Goal: Task Accomplishment & Management: Manage account settings

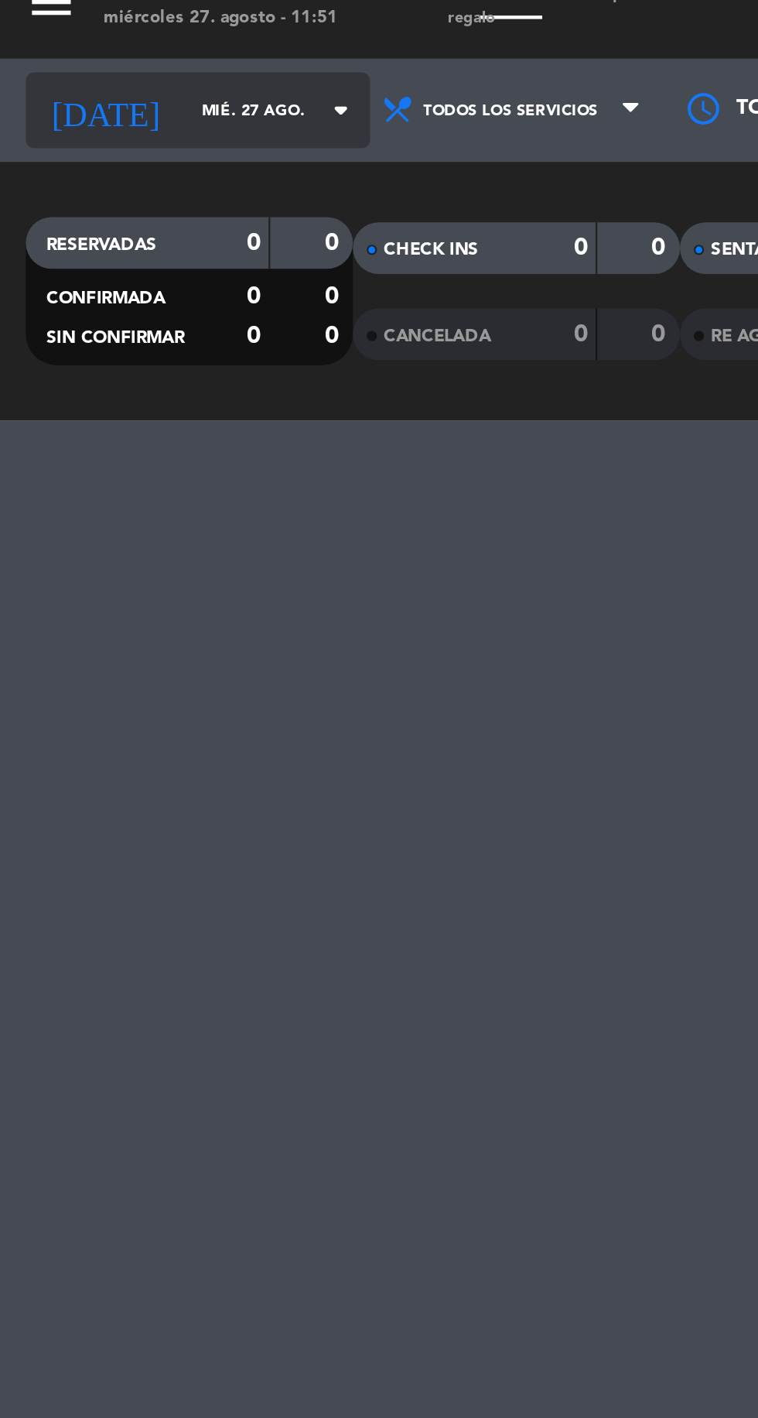
click at [118, 71] on input "mié. 27 ago." at bounding box center [132, 70] width 98 height 24
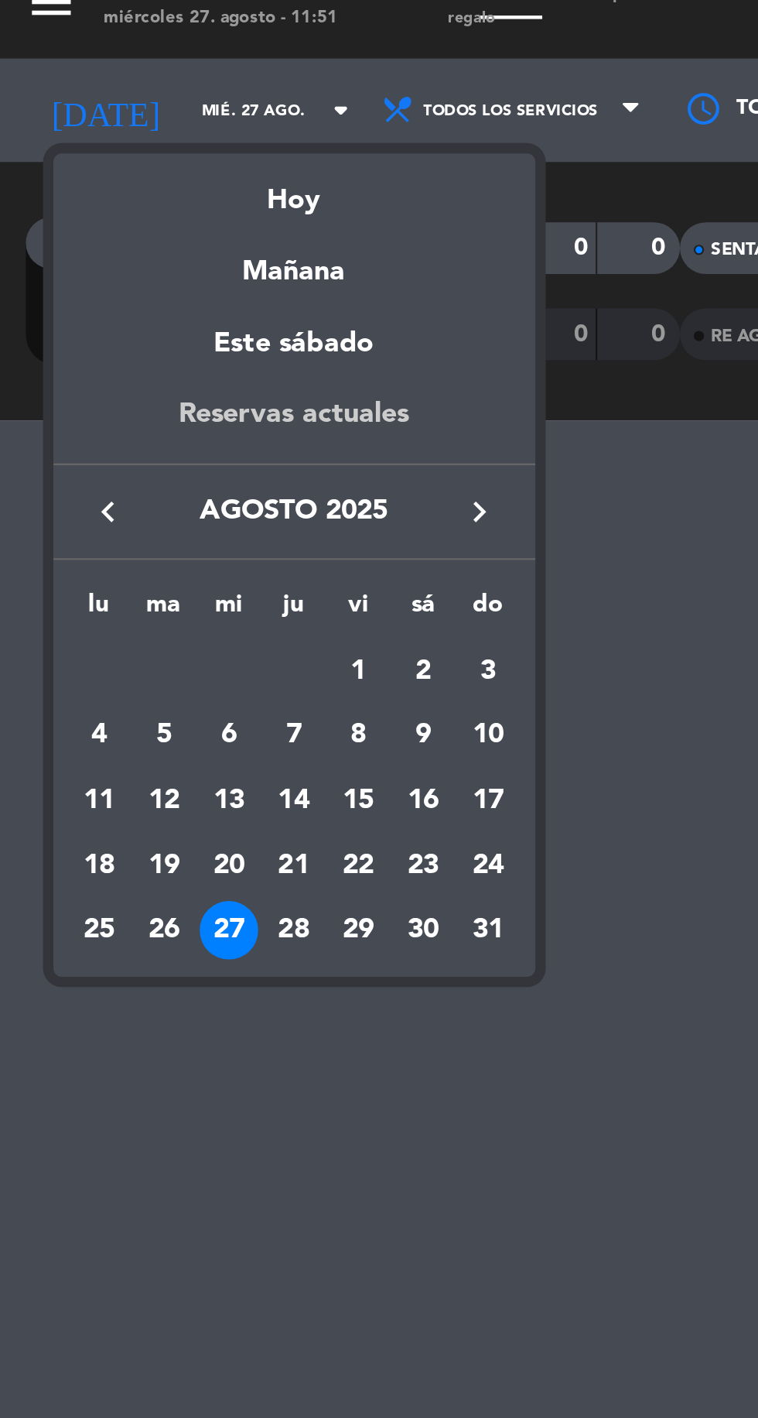
click at [176, 214] on div "Reservas actuales" at bounding box center [132, 213] width 217 height 32
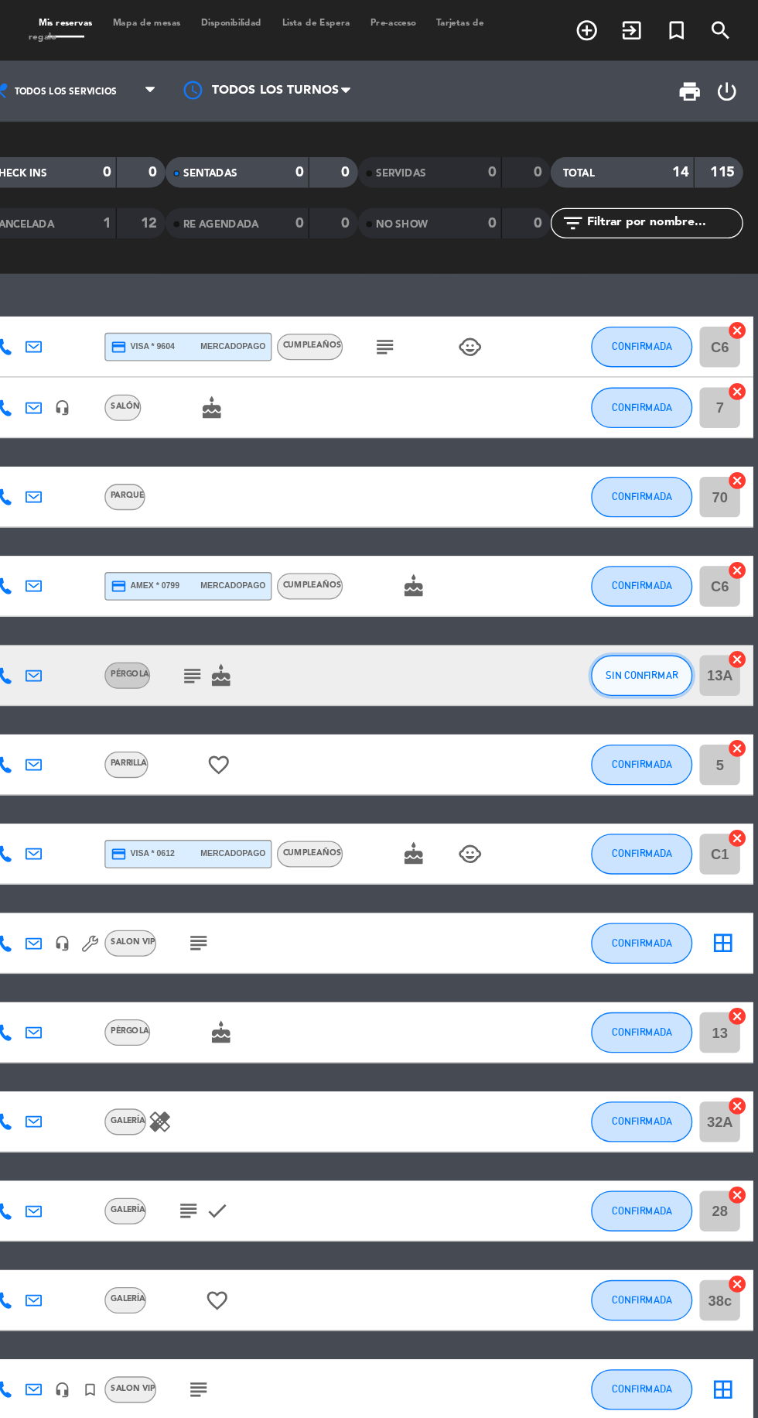
click at [683, 515] on span "SIN CONFIRMAR" at bounding box center [669, 515] width 55 height 9
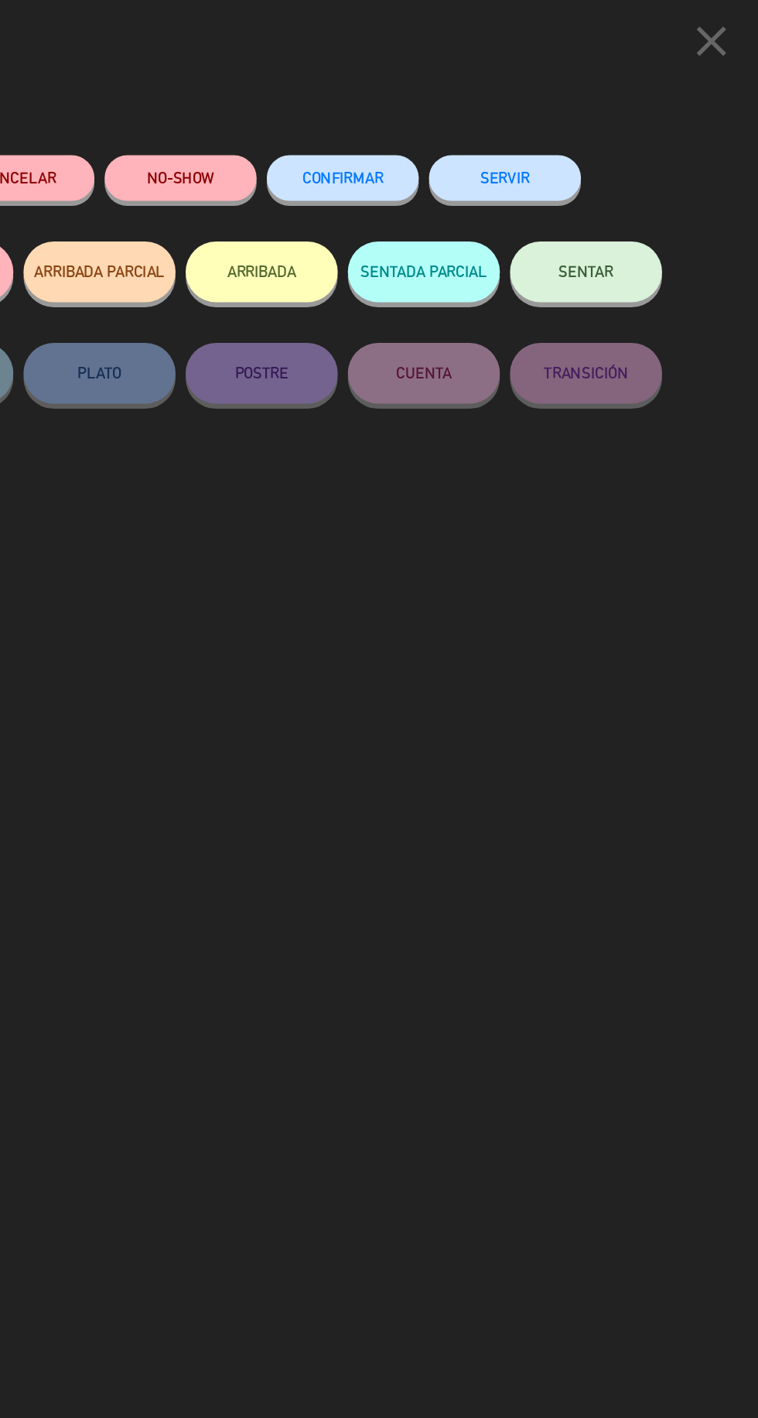
click at [439, 122] on button "CONFIRMAR" at bounding box center [441, 135] width 116 height 35
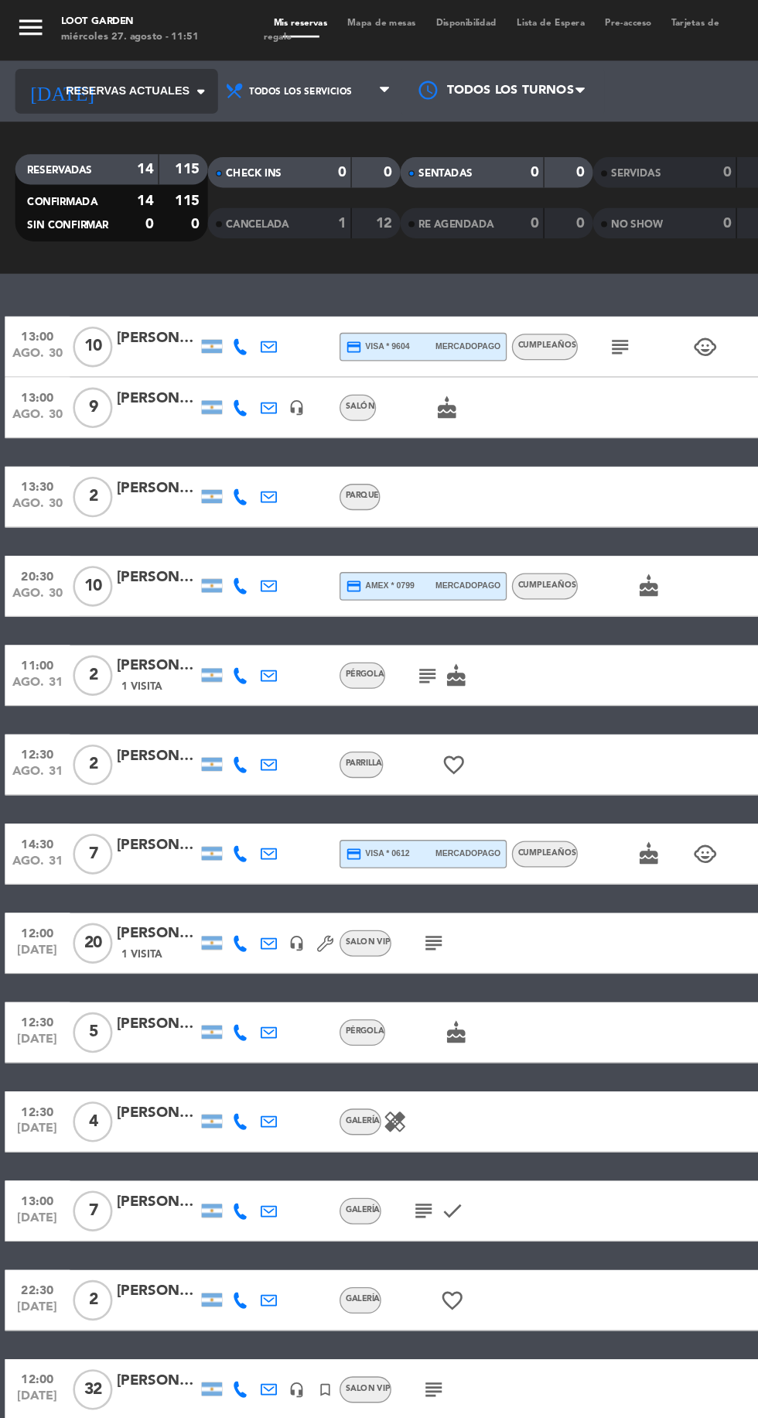
click at [132, 65] on span "Reservas actuales" at bounding box center [97, 70] width 94 height 14
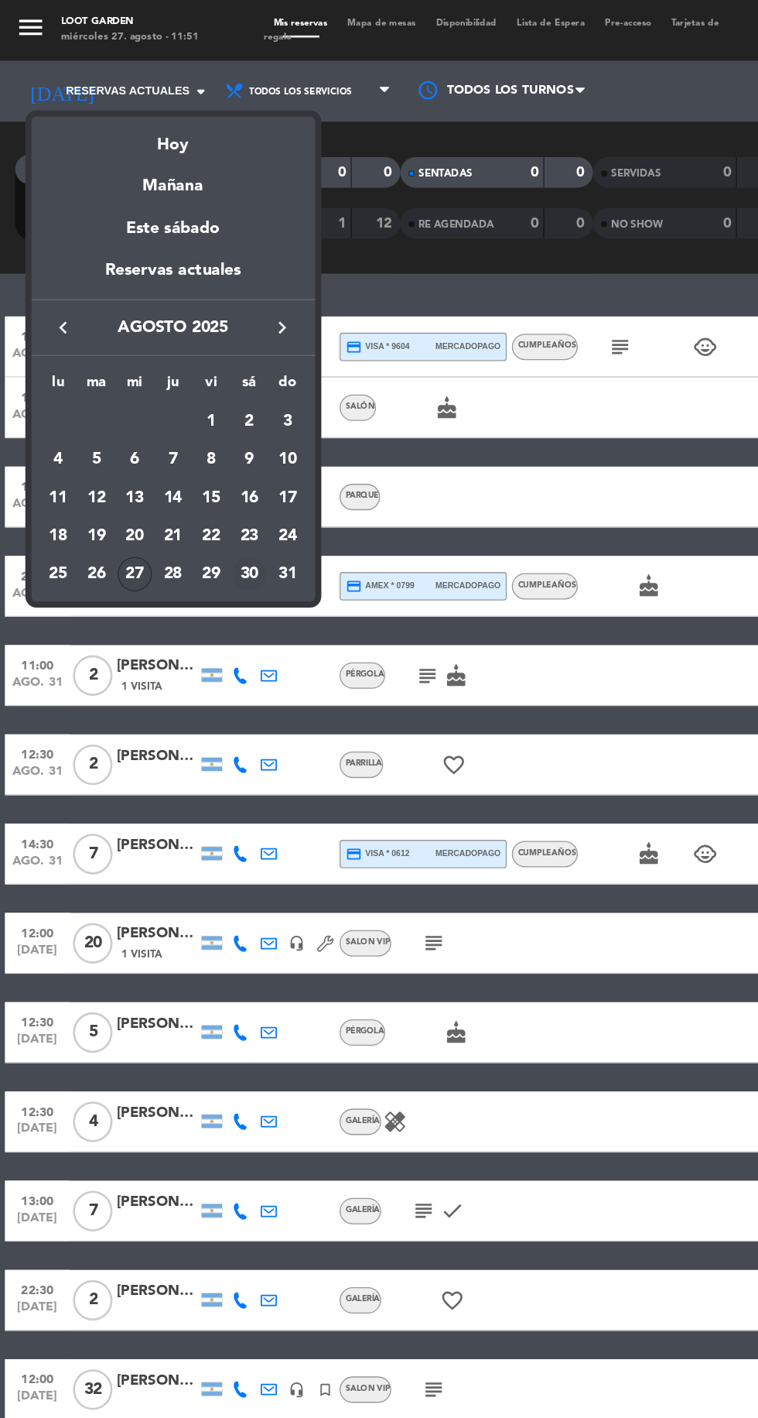
click at [191, 439] on div "30" at bounding box center [190, 438] width 26 height 26
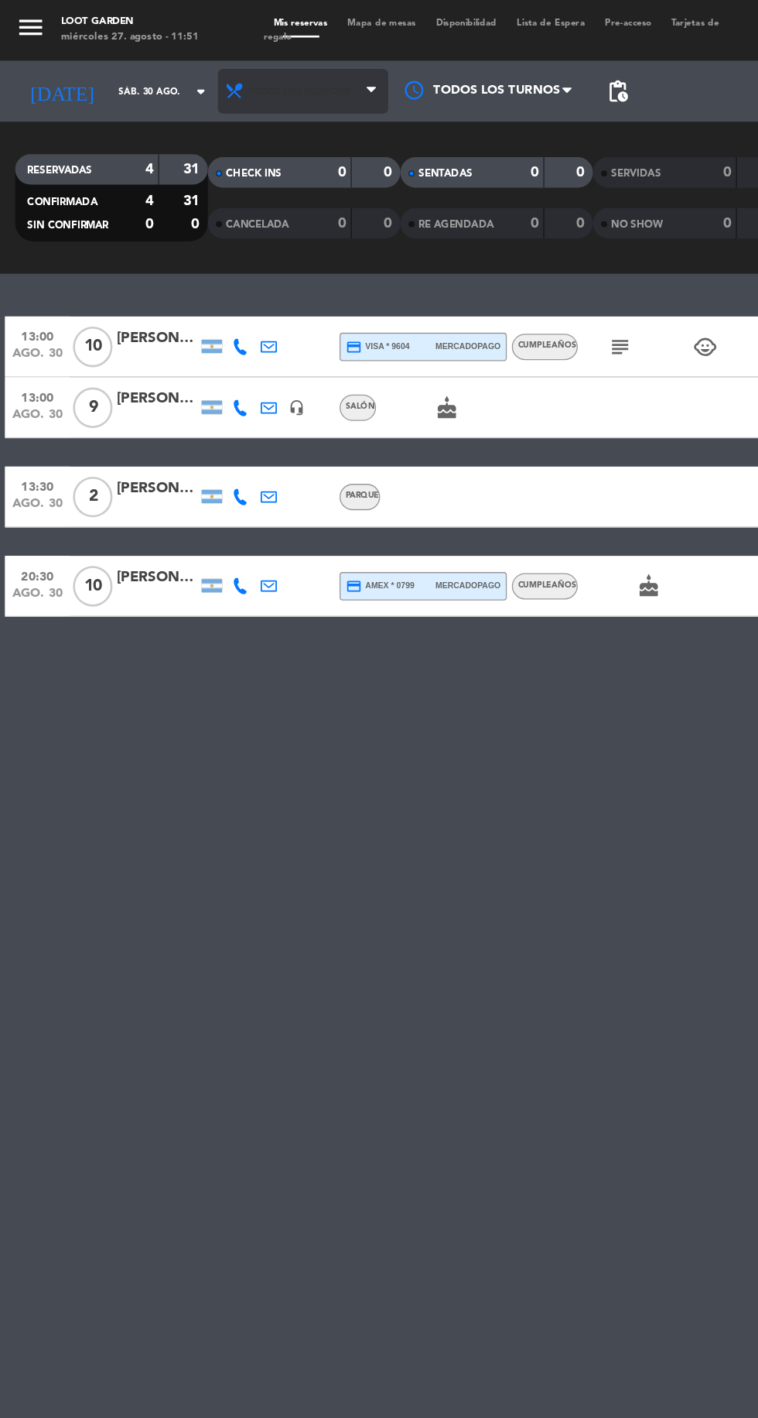
click at [234, 69] on span "Todos los servicios" at bounding box center [229, 70] width 78 height 9
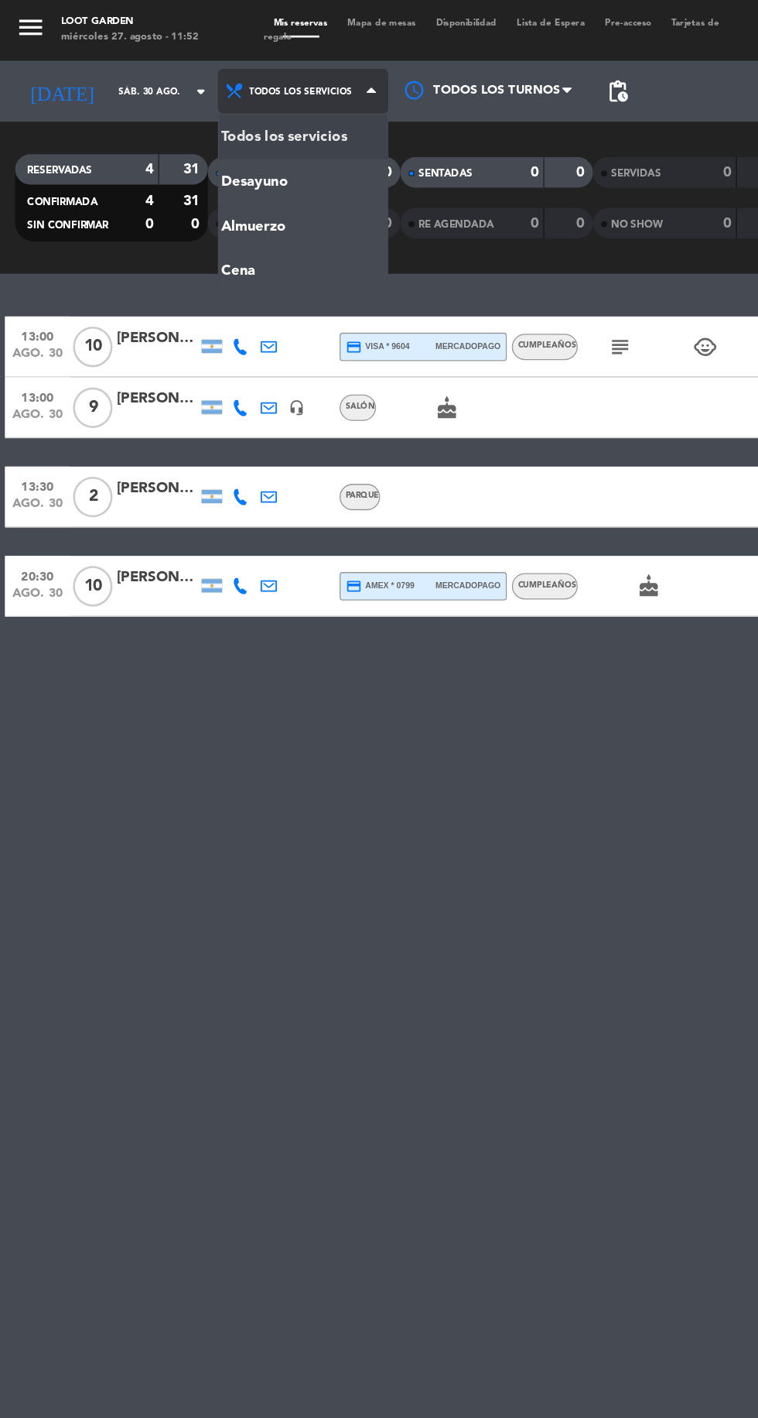
click at [219, 167] on div "menu [GEOGRAPHIC_DATA] [DATE] 27. agosto - 11:52 Mis reservas Mapa de mesas Dis…" at bounding box center [379, 104] width 758 height 209
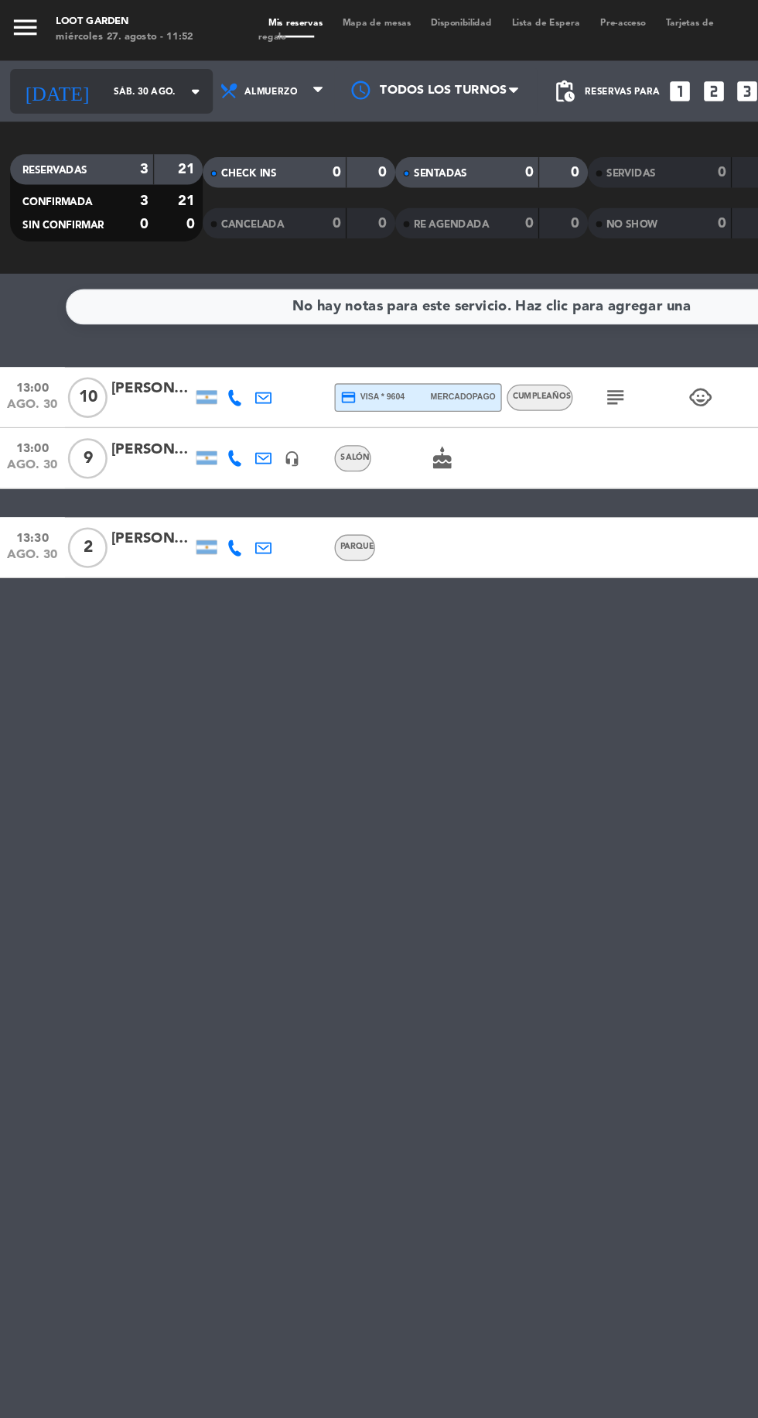
click at [145, 69] on input "sáb. 30 ago." at bounding box center [132, 70] width 98 height 24
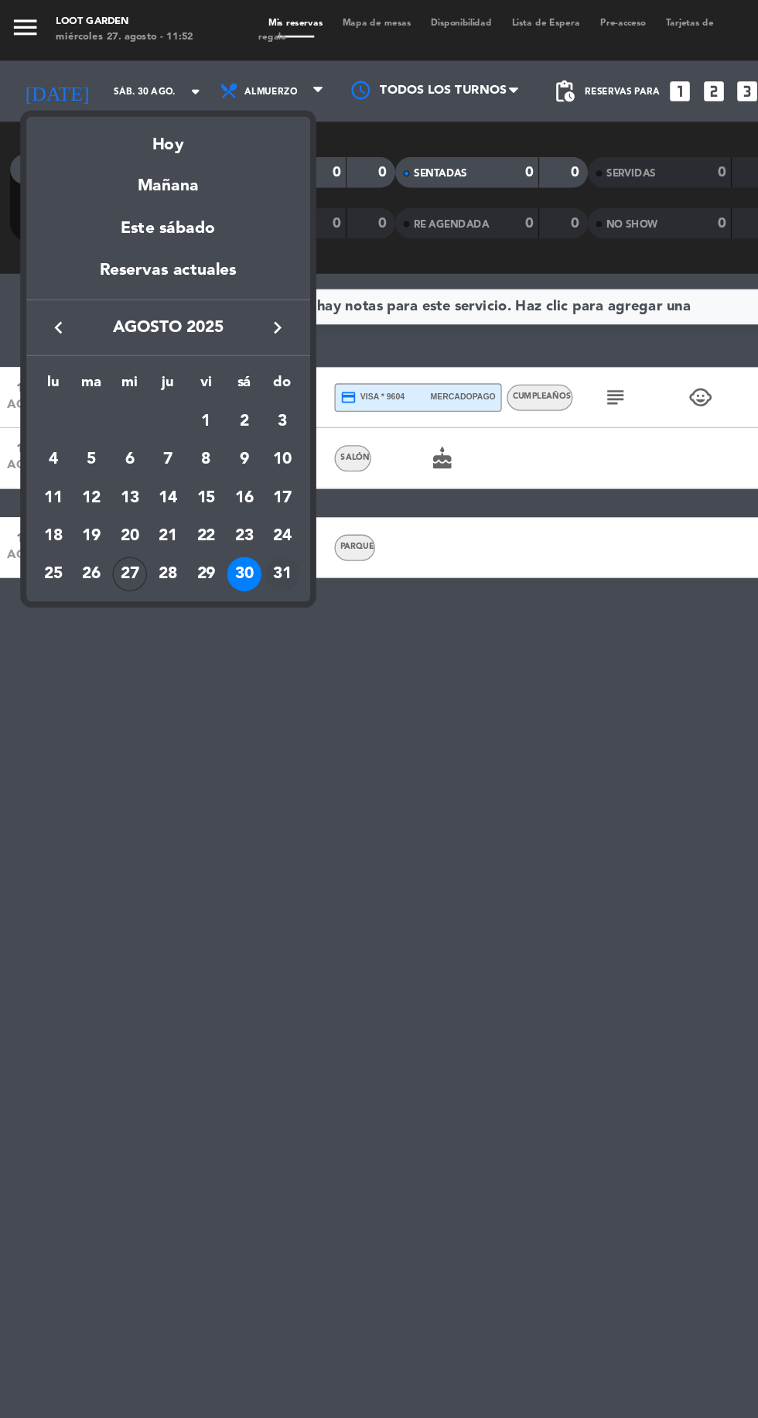
click at [231, 447] on td "31" at bounding box center [219, 437] width 29 height 29
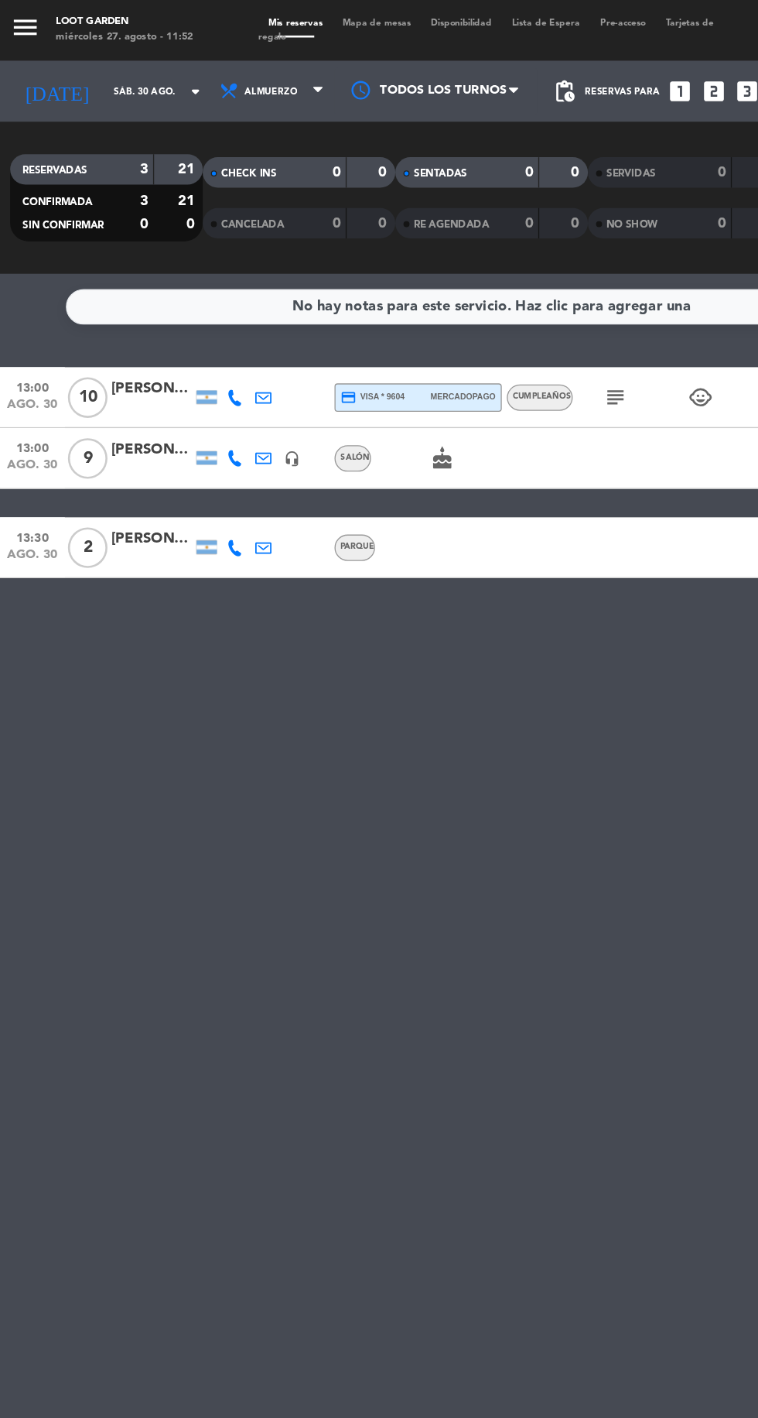
type input "dom. 31 ago."
